Goal: Connect with others: Connect with other users

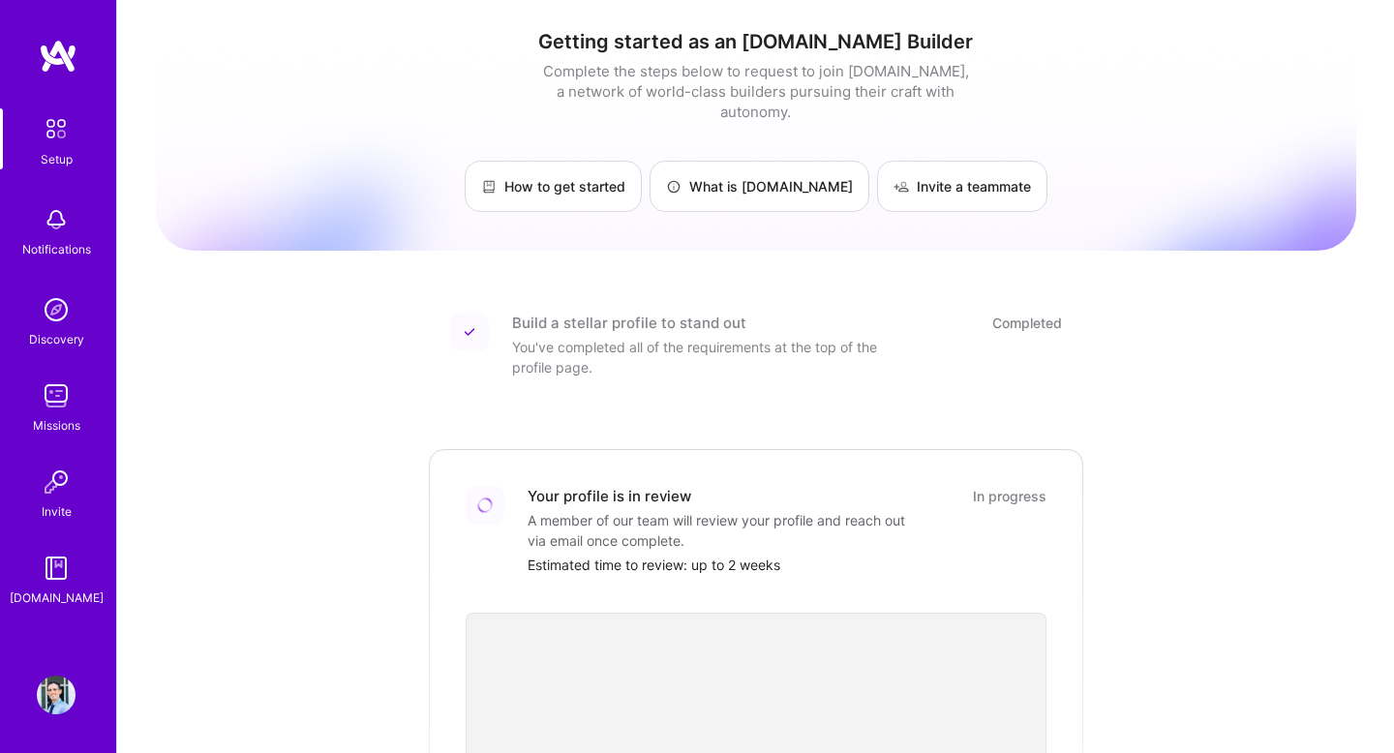
click at [62, 691] on img at bounding box center [56, 695] width 39 height 39
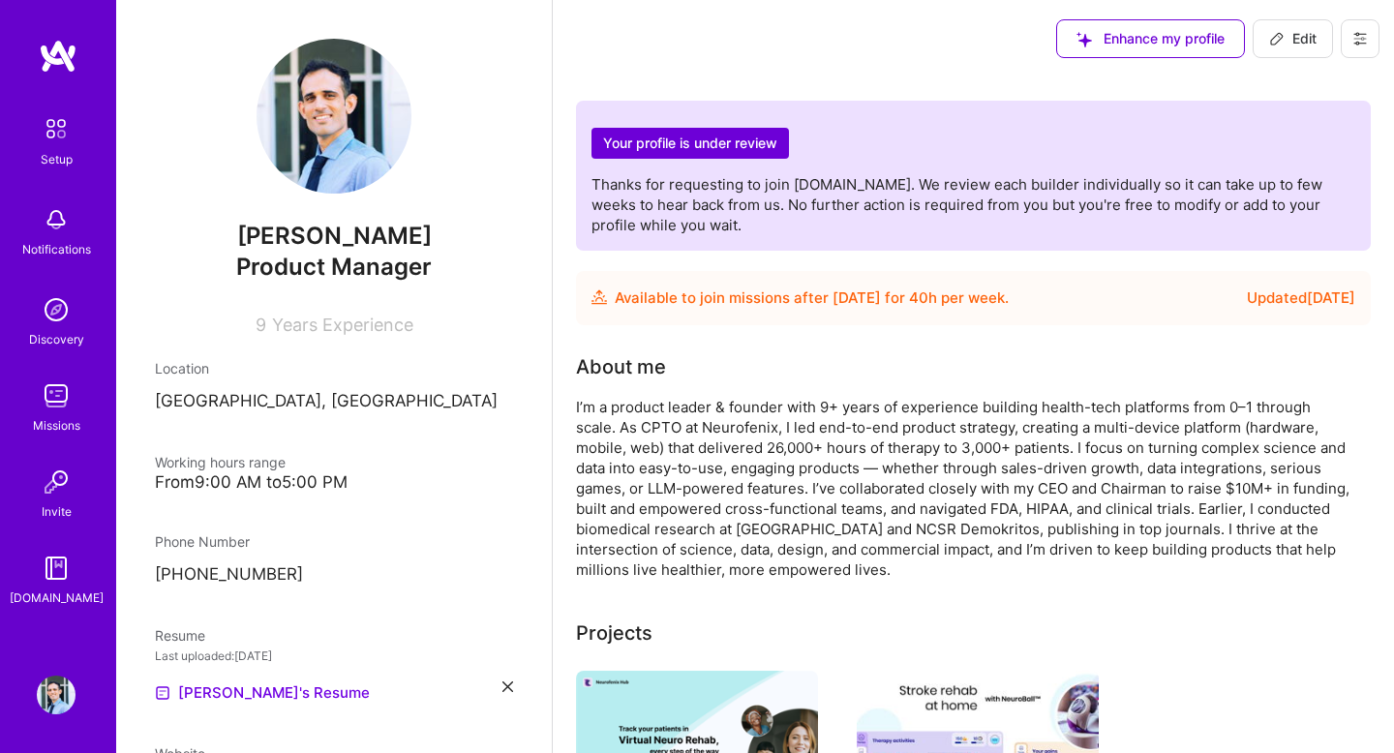
click at [758, 411] on div "I’m a product leader & founder with 9+ years of experience building health-tech…" at bounding box center [963, 488] width 774 height 183
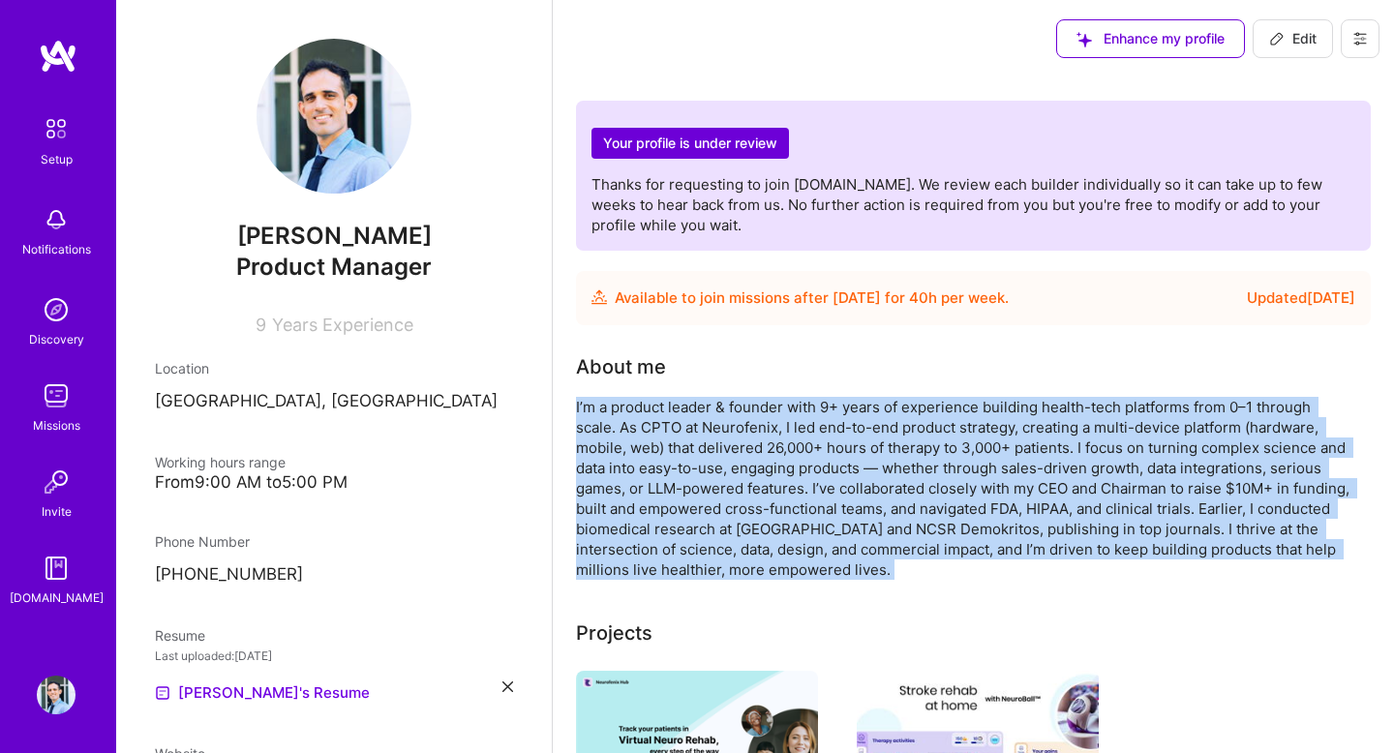
click at [758, 411] on div "I’m a product leader & founder with 9+ years of experience building health-tech…" at bounding box center [963, 488] width 774 height 183
copy div "I’m a product leader & founder with 9+ years of experience building health-tech…"
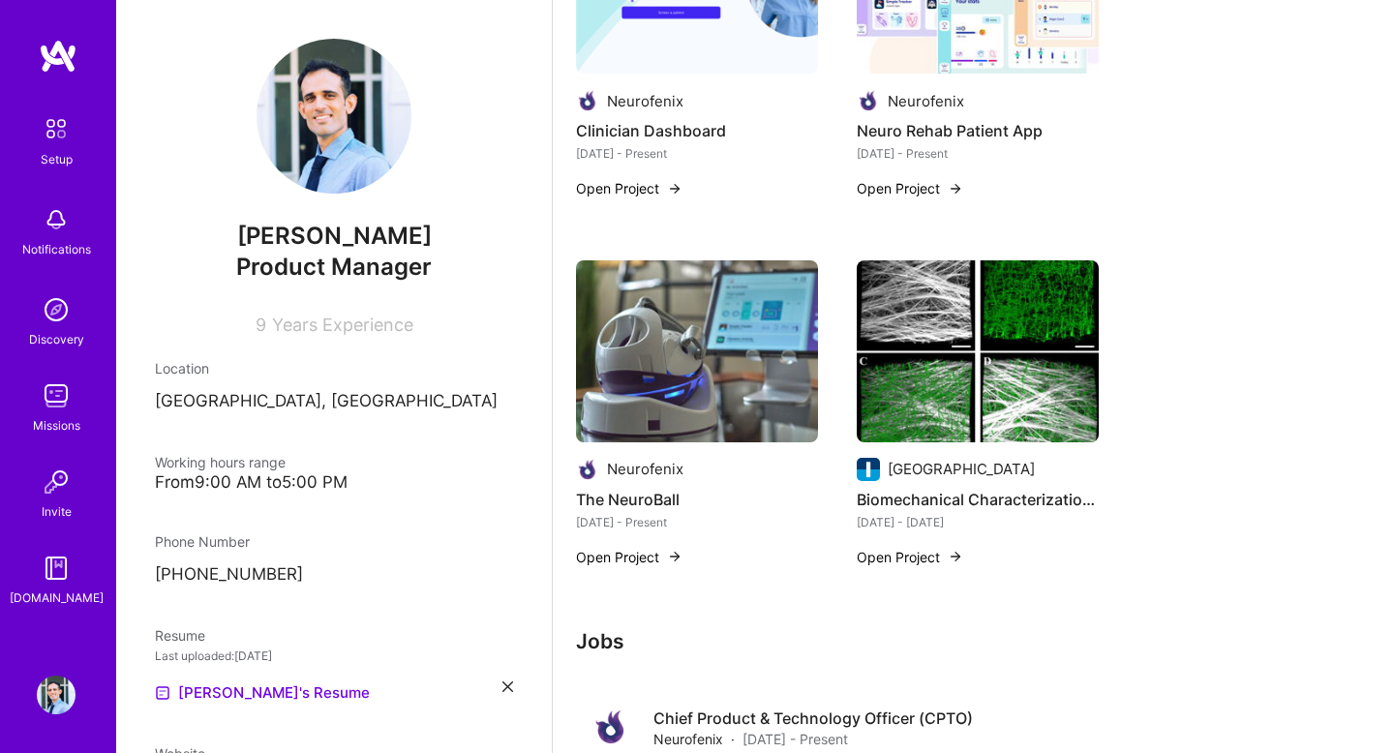
scroll to position [775, 0]
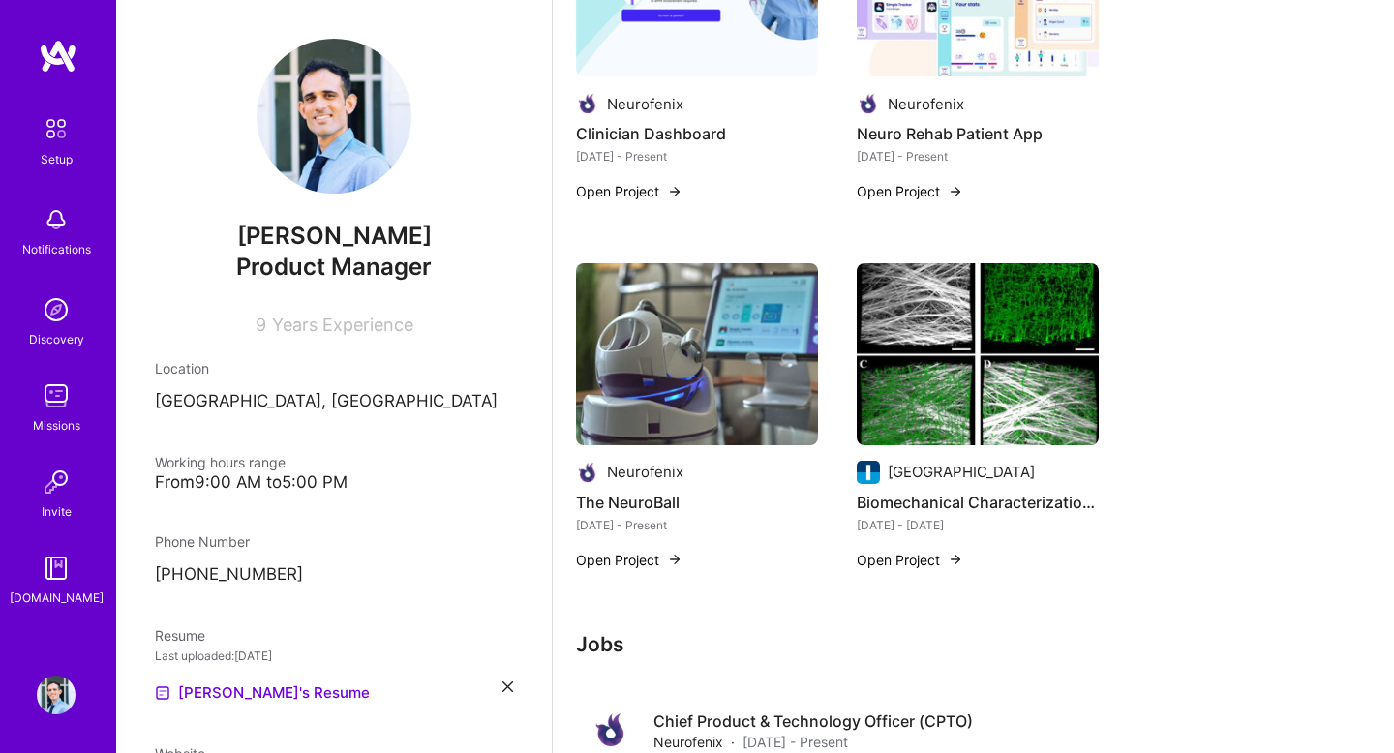
click at [689, 389] on img at bounding box center [697, 354] width 242 height 182
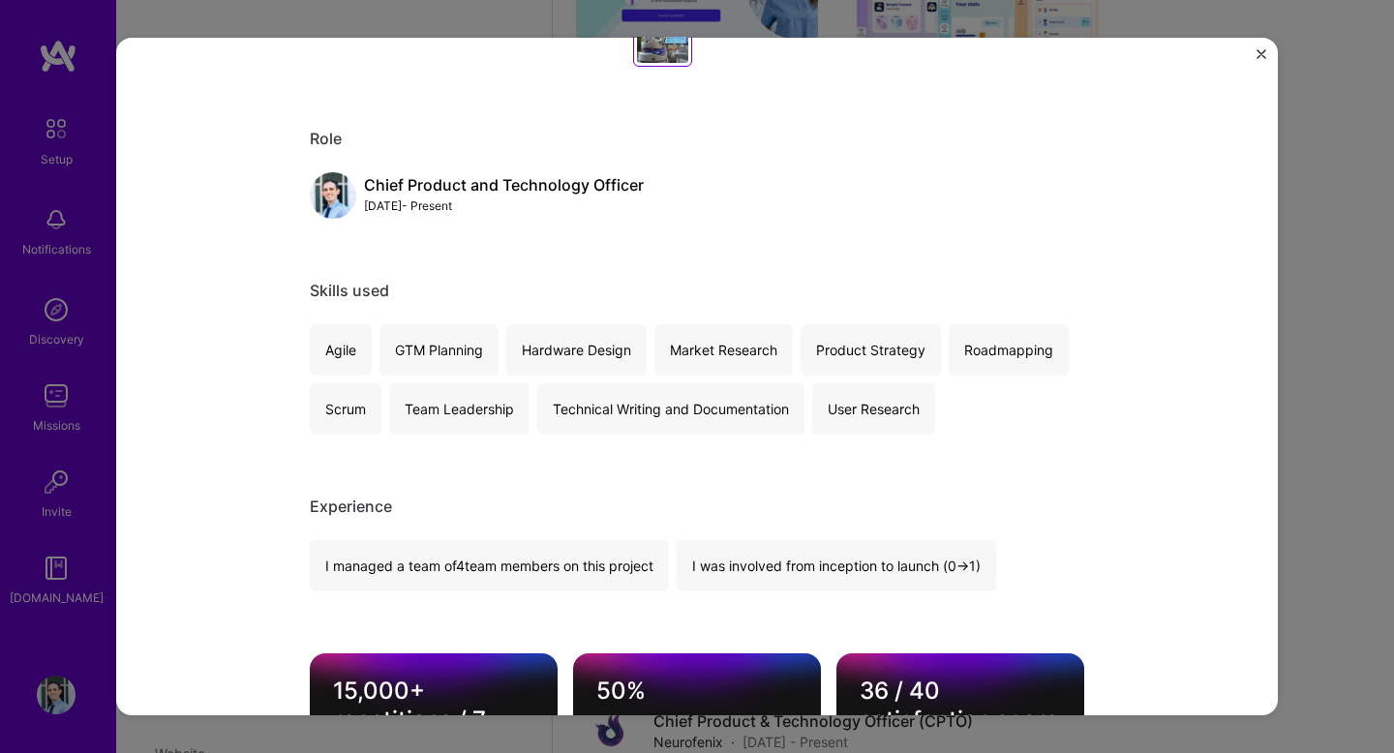
scroll to position [29, 0]
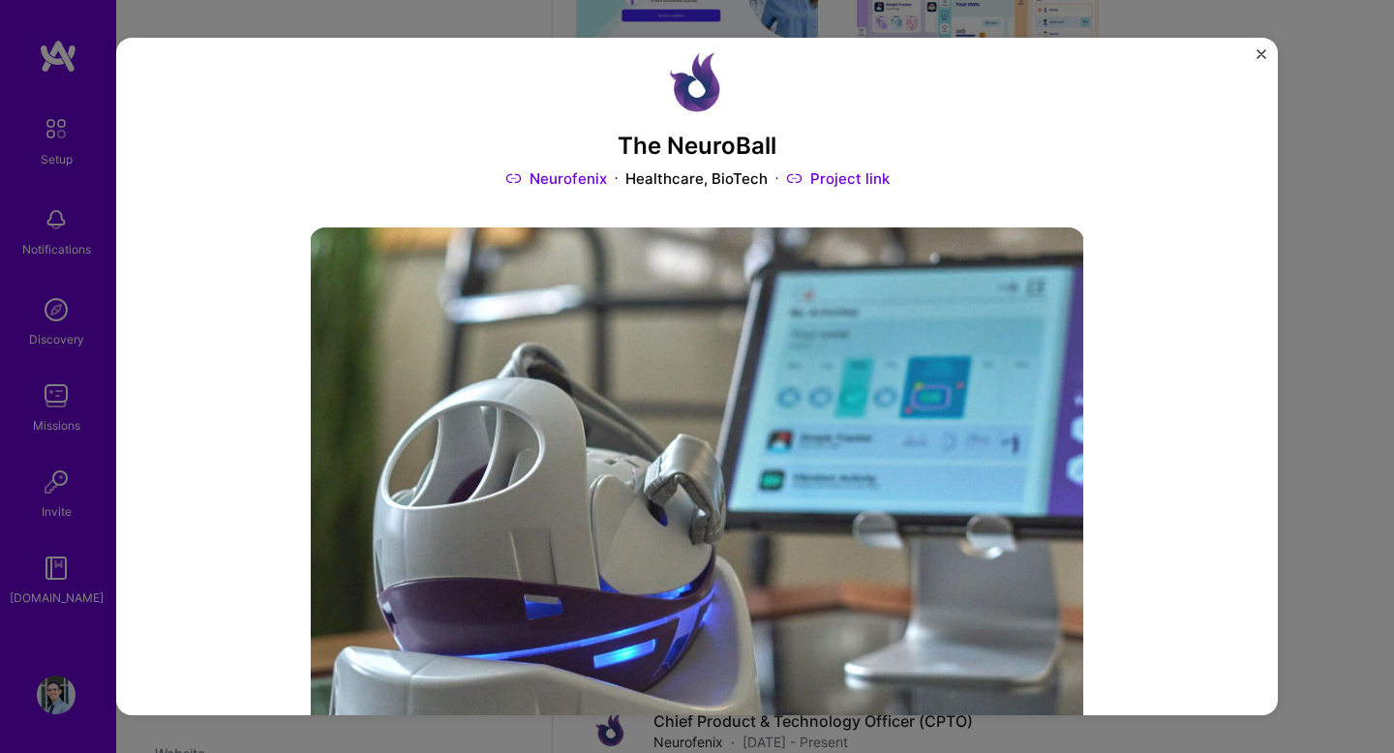
click at [828, 176] on link "Project link" at bounding box center [838, 178] width 104 height 20
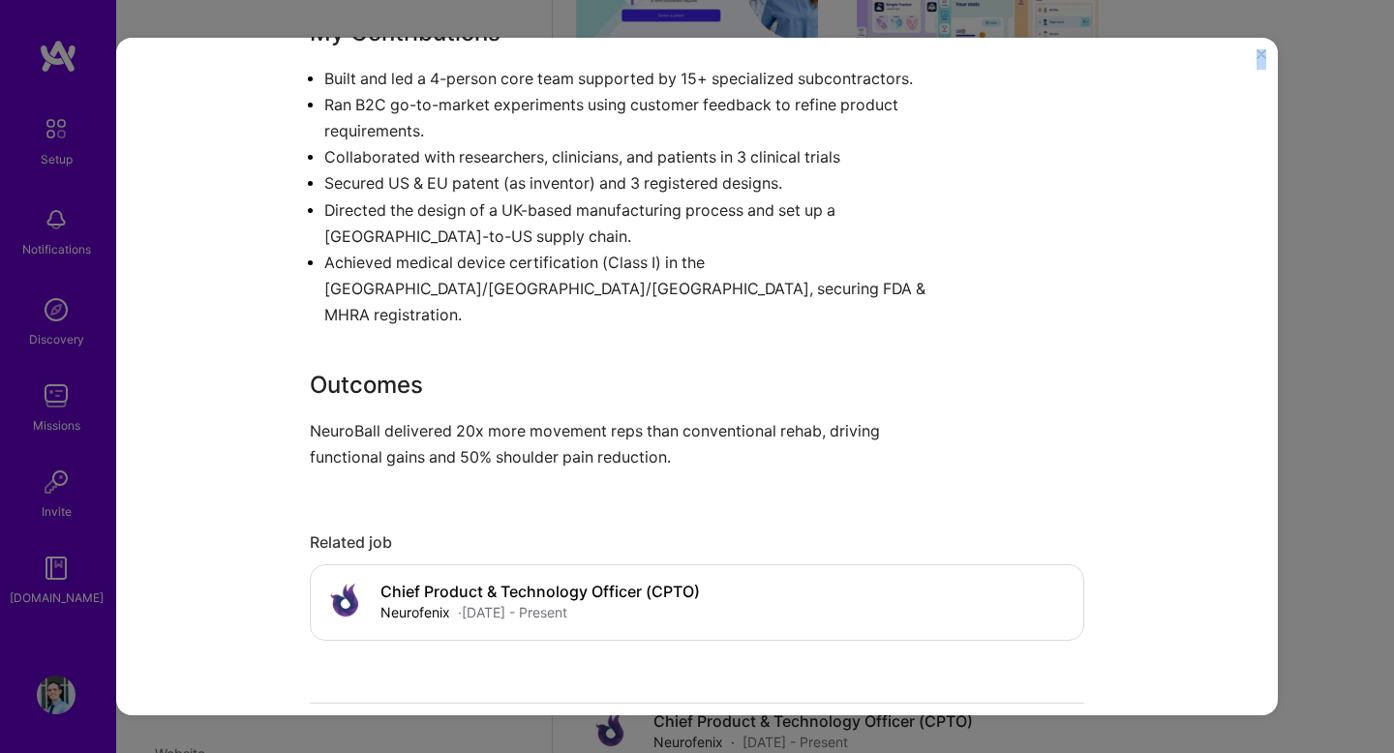
scroll to position [1983, 0]
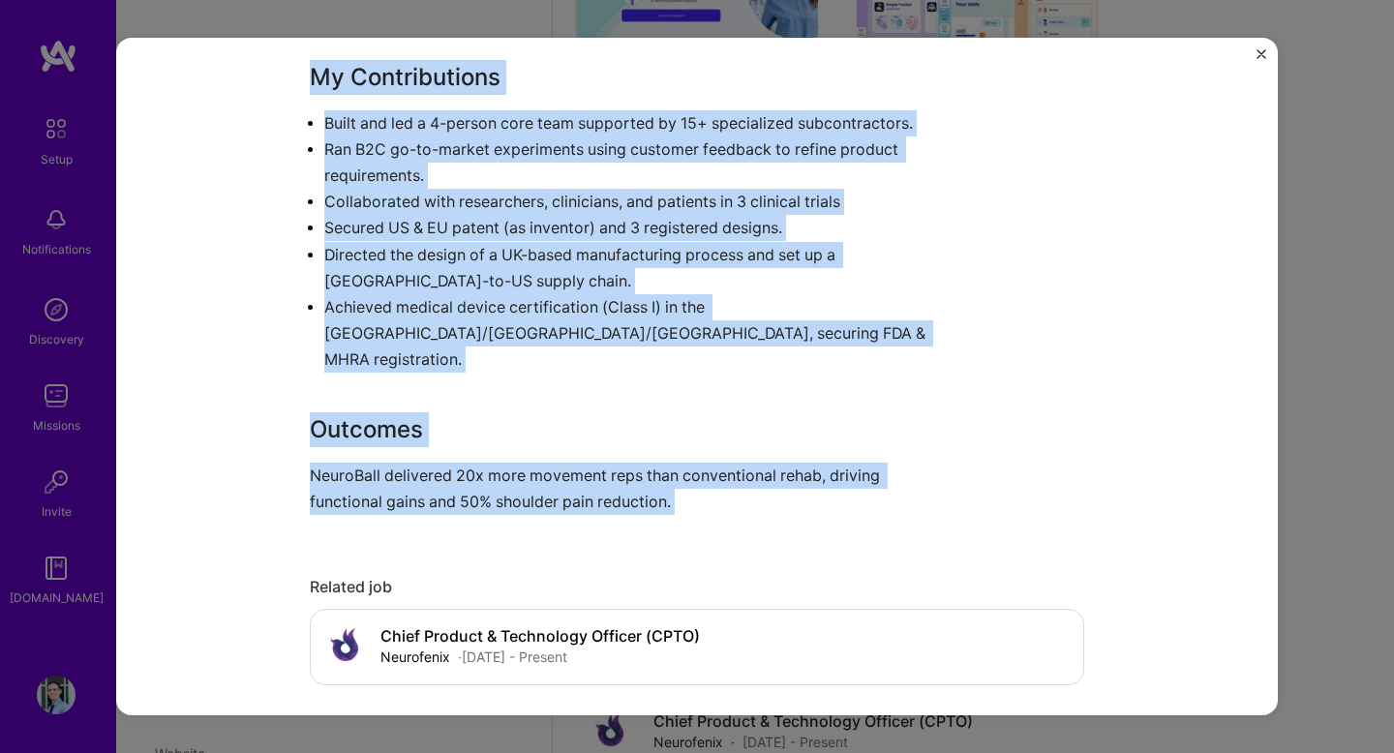
drag, startPoint x: 313, startPoint y: 399, endPoint x: 710, endPoint y: 519, distance: 414.6
copy div "NeuroBall: Sensor-Enabled Rehabilitation Controller Scope Each year, 795,000 [D…"
